Goal: Communication & Community: Participate in discussion

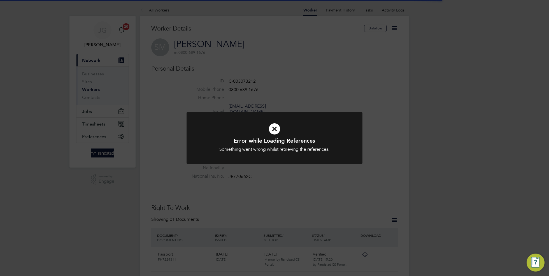
click at [207, 122] on icon at bounding box center [275, 129] width 146 height 22
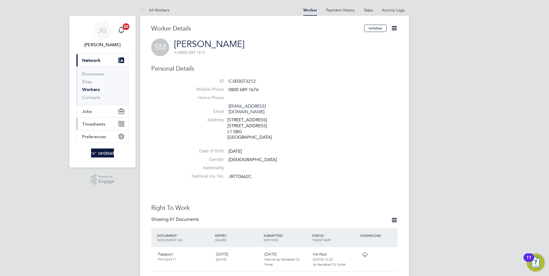
click at [114, 128] on button "Timesheets" at bounding box center [102, 124] width 52 height 12
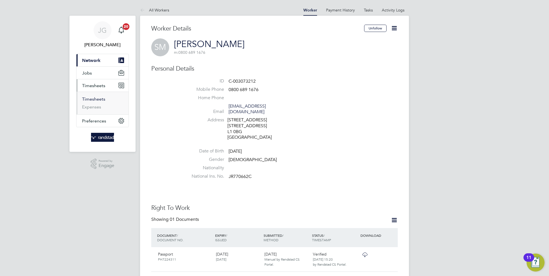
drag, startPoint x: 91, startPoint y: 99, endPoint x: 92, endPoint y: 106, distance: 7.6
click at [90, 99] on link "Timesheets" at bounding box center [93, 98] width 23 height 5
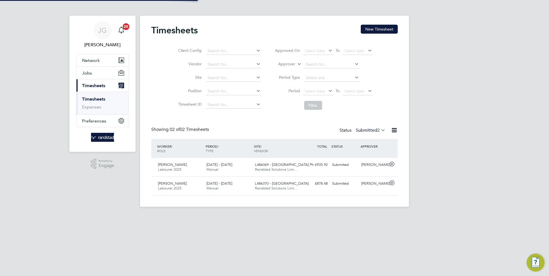
scroll to position [14, 48]
click at [393, 164] on icon at bounding box center [391, 164] width 7 height 4
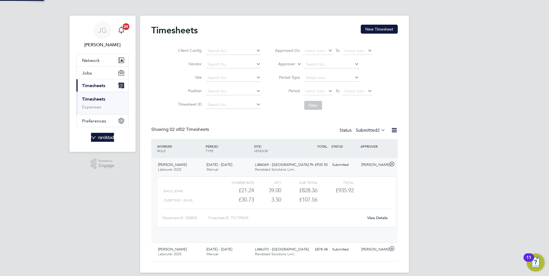
scroll to position [10, 55]
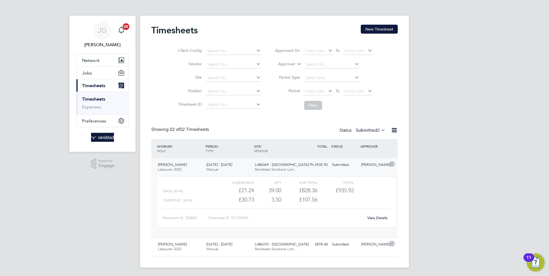
click at [377, 220] on link "View Details" at bounding box center [377, 217] width 20 height 5
click at [393, 243] on icon at bounding box center [391, 243] width 7 height 4
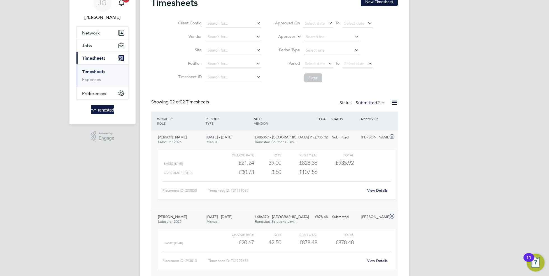
scroll to position [33, 0]
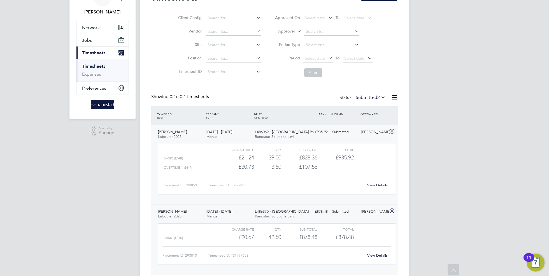
click at [376, 256] on link "View Details" at bounding box center [377, 255] width 20 height 5
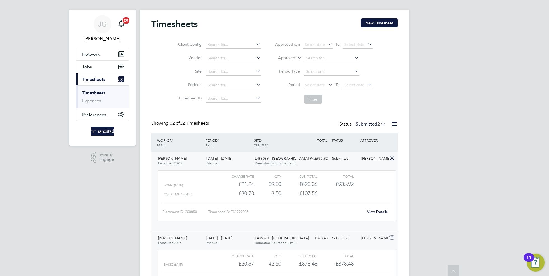
scroll to position [0, 0]
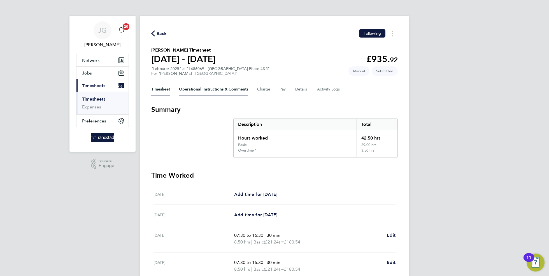
click at [181, 94] on Comments-tab "Operational Instructions & Comments" at bounding box center [213, 89] width 69 height 13
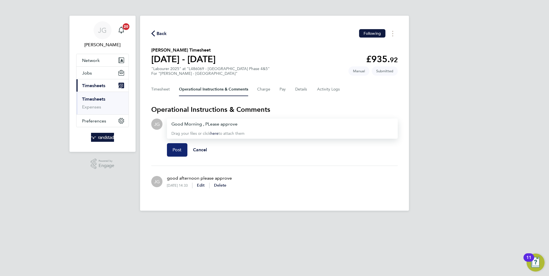
click at [174, 148] on span "Post" at bounding box center [176, 150] width 9 height 6
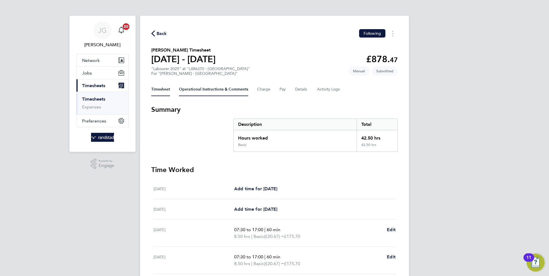
click at [222, 90] on Comments-tab "Operational Instructions & Comments" at bounding box center [213, 89] width 69 height 13
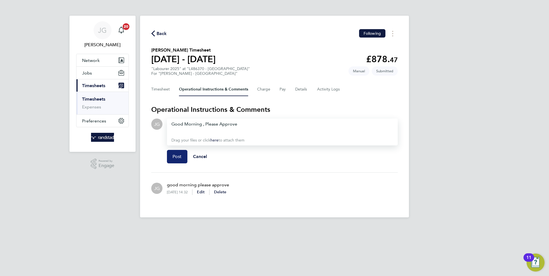
click at [179, 154] on span "Post" at bounding box center [176, 157] width 9 height 6
